Goal: Find specific page/section: Find specific page/section

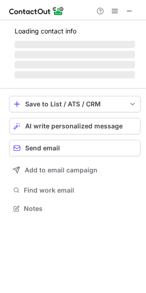
scroll to position [5, 5]
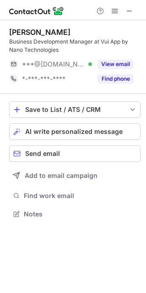
scroll to position [207, 146]
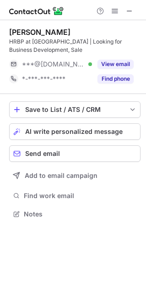
scroll to position [207, 146]
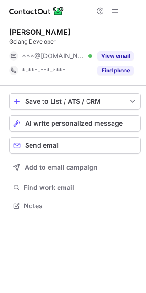
scroll to position [5, 5]
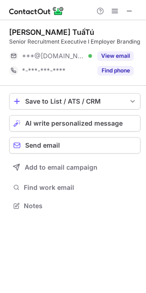
scroll to position [5, 5]
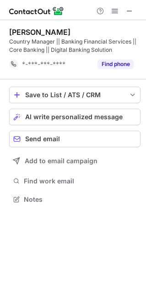
scroll to position [193, 146]
click at [132, 11] on span at bounding box center [129, 10] width 7 height 7
